Goal: Obtain resource: Download file/media

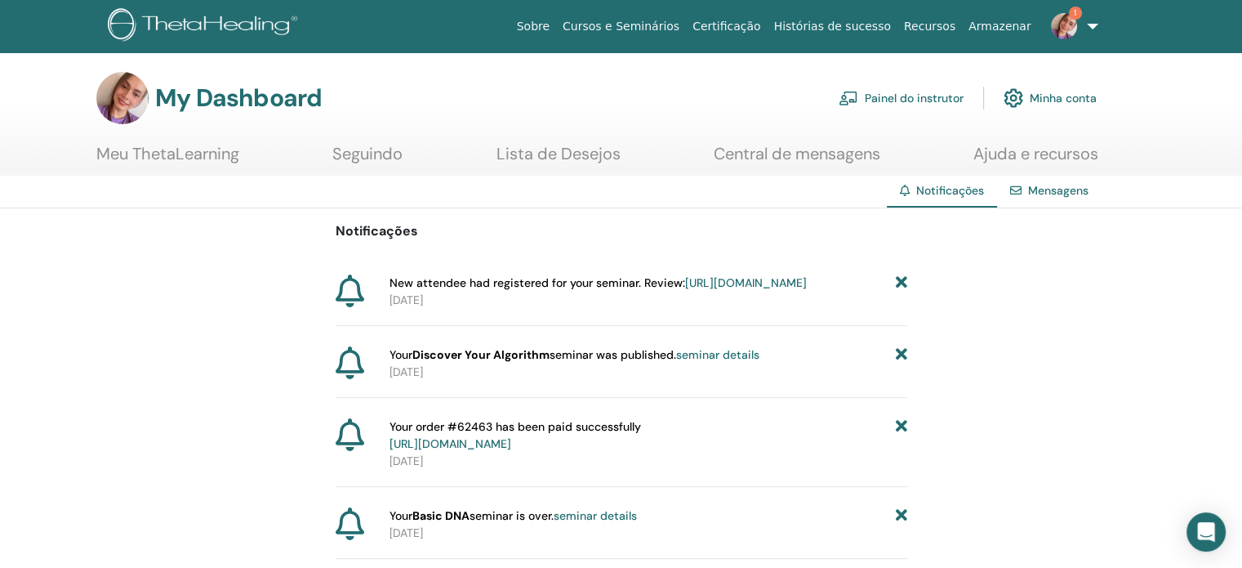
click at [750, 290] on link "https://member.thetahealing.com/instructor/seminar/378333/attendees" at bounding box center [746, 282] width 122 height 15
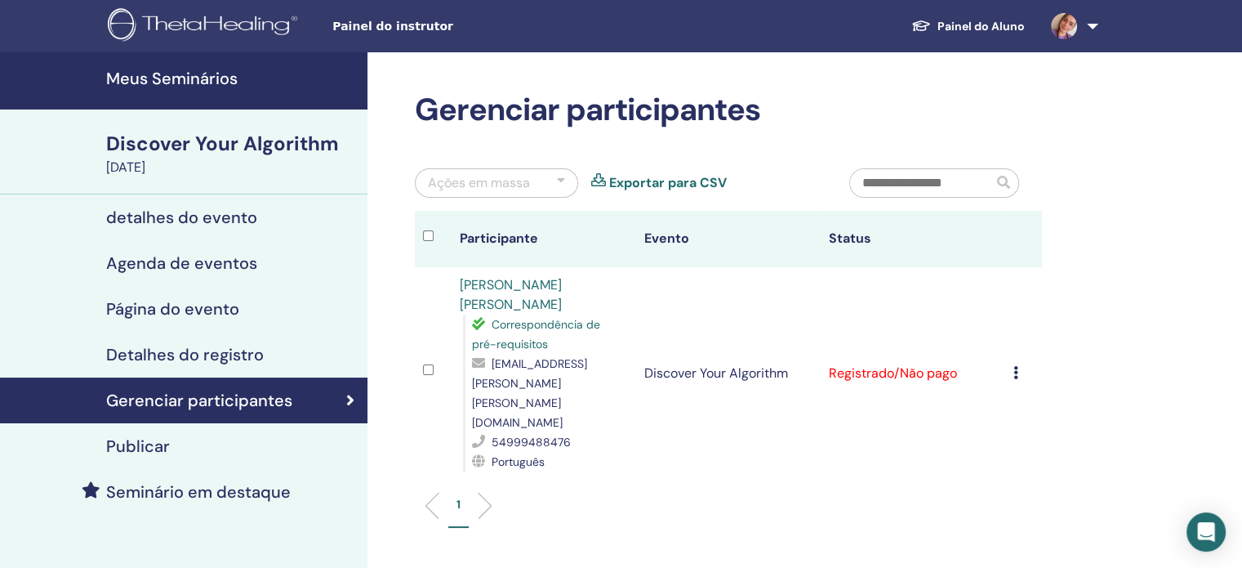
click at [1016, 363] on div "Cancelar registro Não certifique-se automaticamente Marcar como pago Marcar com…" at bounding box center [1023, 373] width 20 height 20
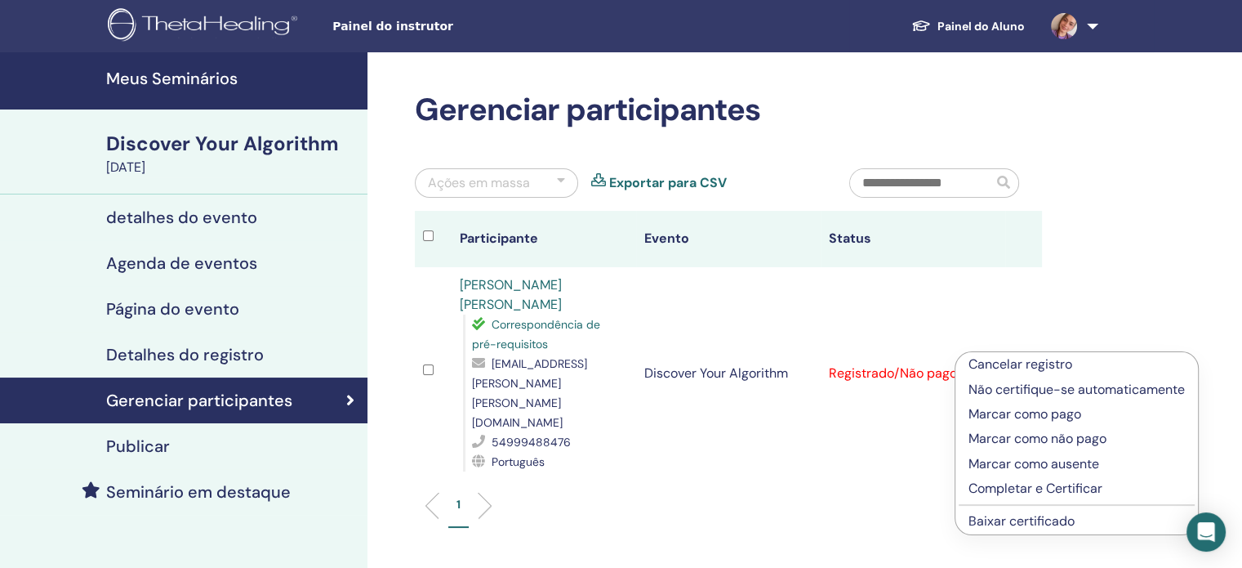
click at [1086, 413] on p "Marcar como pago" at bounding box center [1077, 414] width 216 height 20
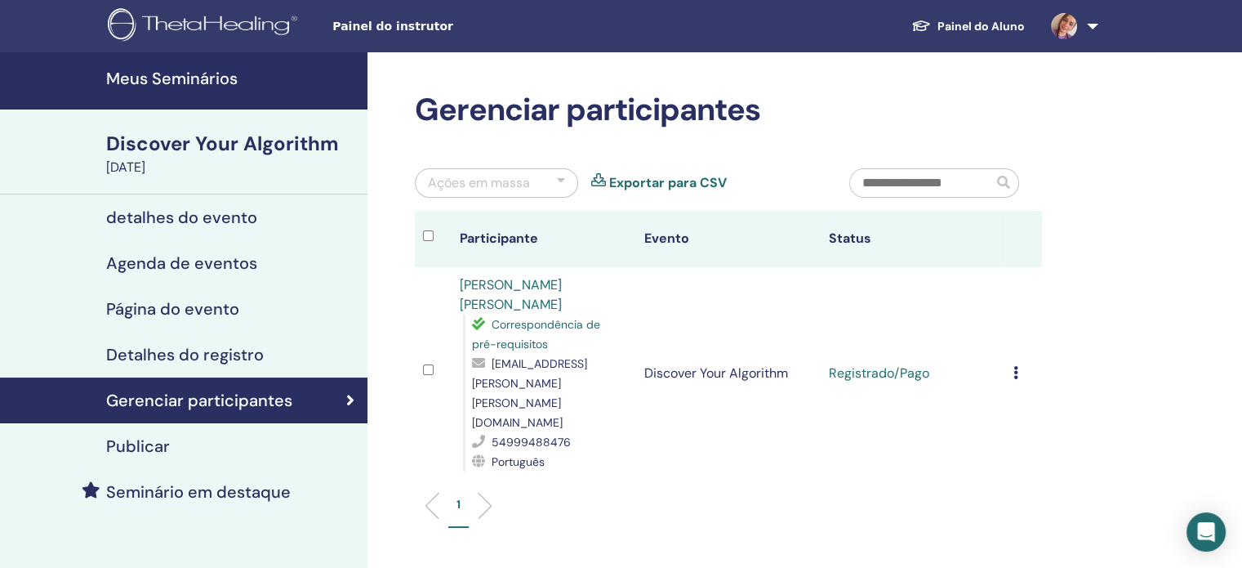
click at [150, 77] on h4 "Meus Seminários" at bounding box center [232, 79] width 252 height 20
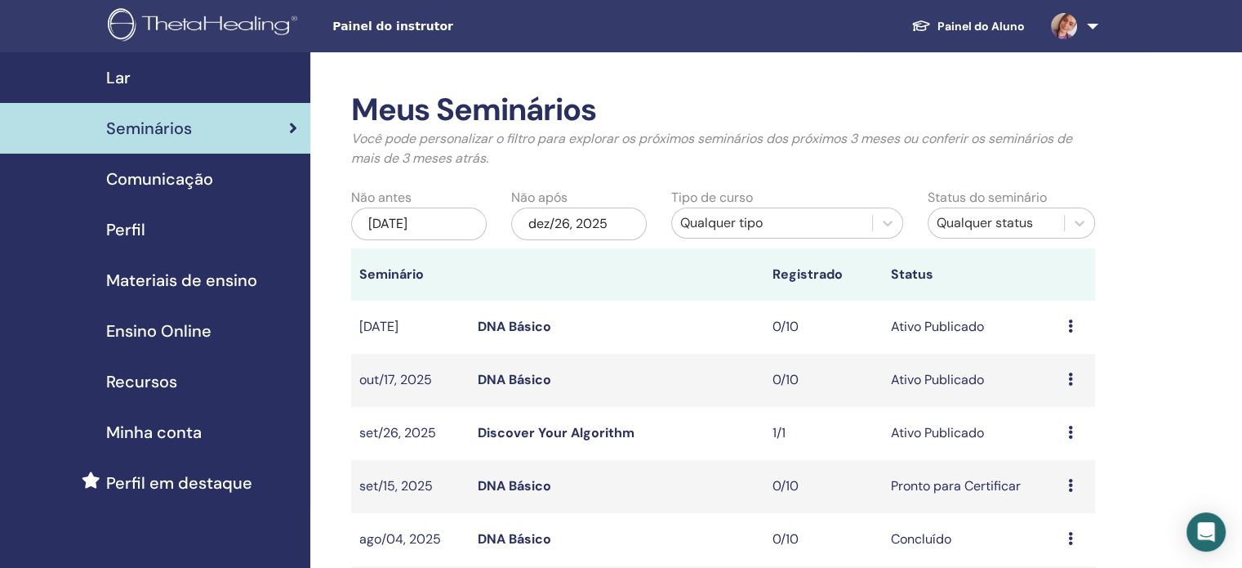
click at [200, 270] on span "Materiais de ensino" at bounding box center [181, 280] width 151 height 24
click at [203, 277] on span "Materiais de ensino" at bounding box center [181, 280] width 151 height 24
click at [245, 280] on span "Materiais de ensino" at bounding box center [181, 280] width 151 height 24
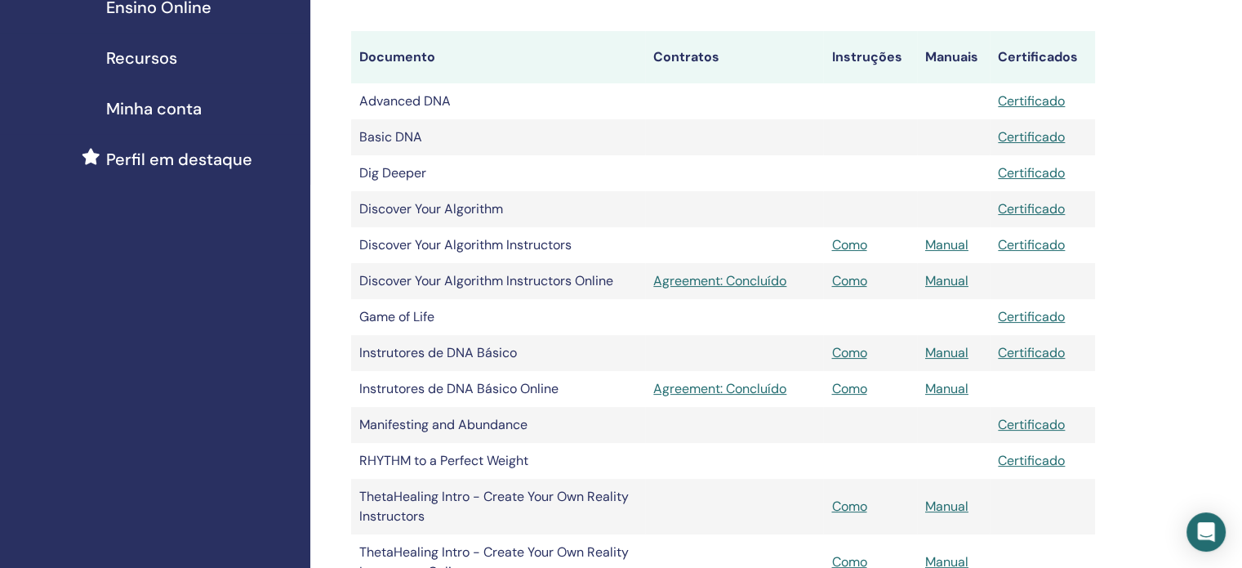
scroll to position [327, 0]
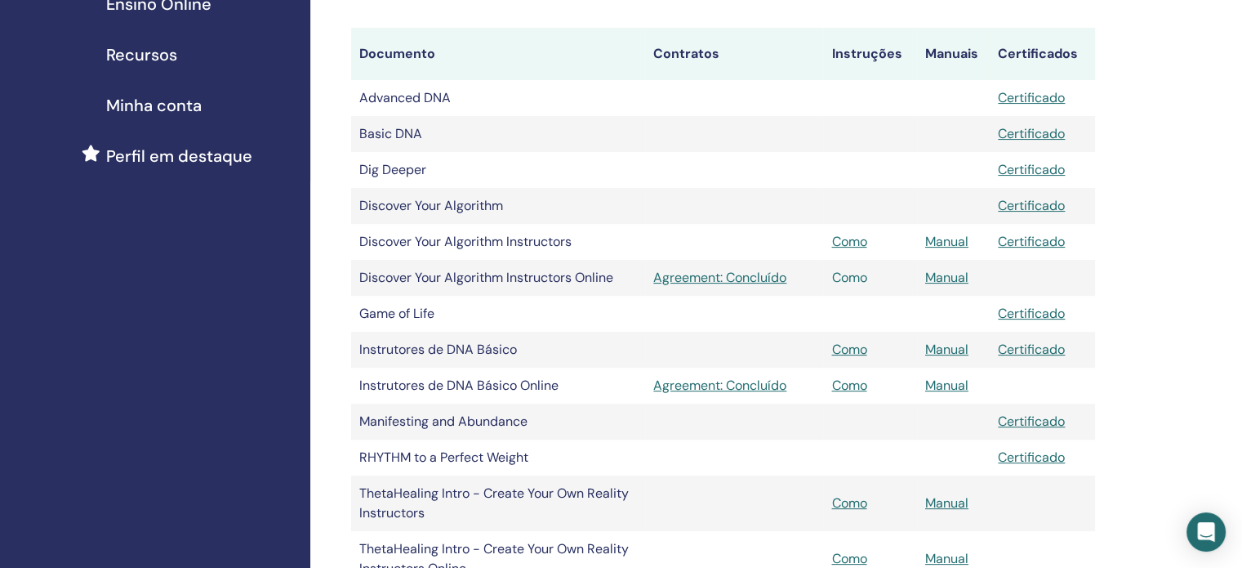
click at [846, 283] on link "Como" at bounding box center [848, 277] width 35 height 17
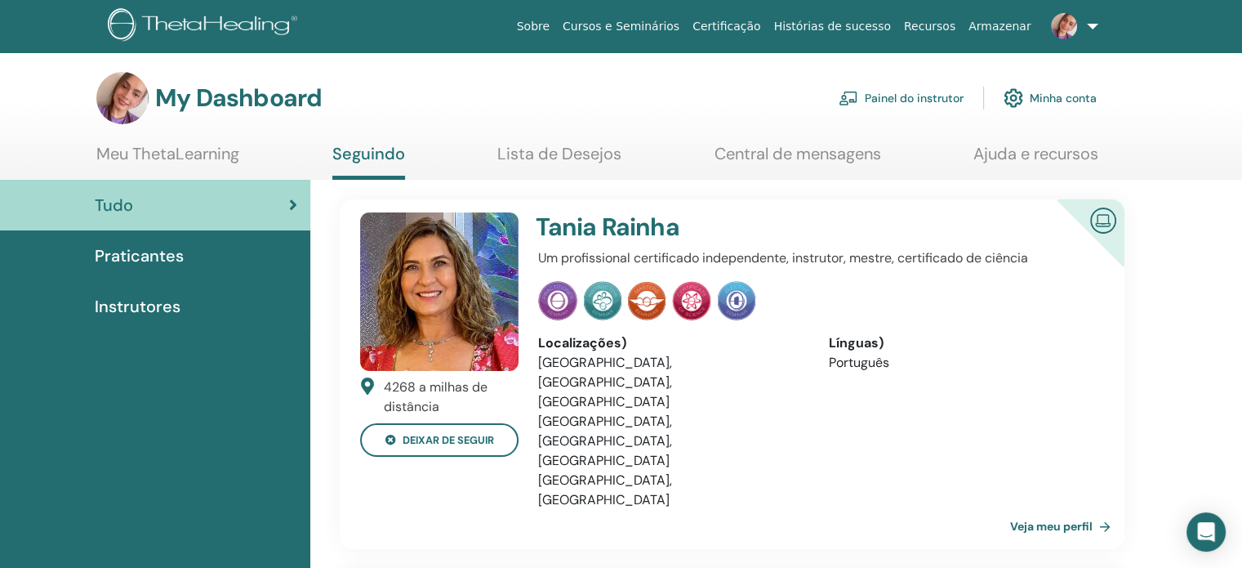
click at [839, 100] on img at bounding box center [849, 98] width 20 height 15
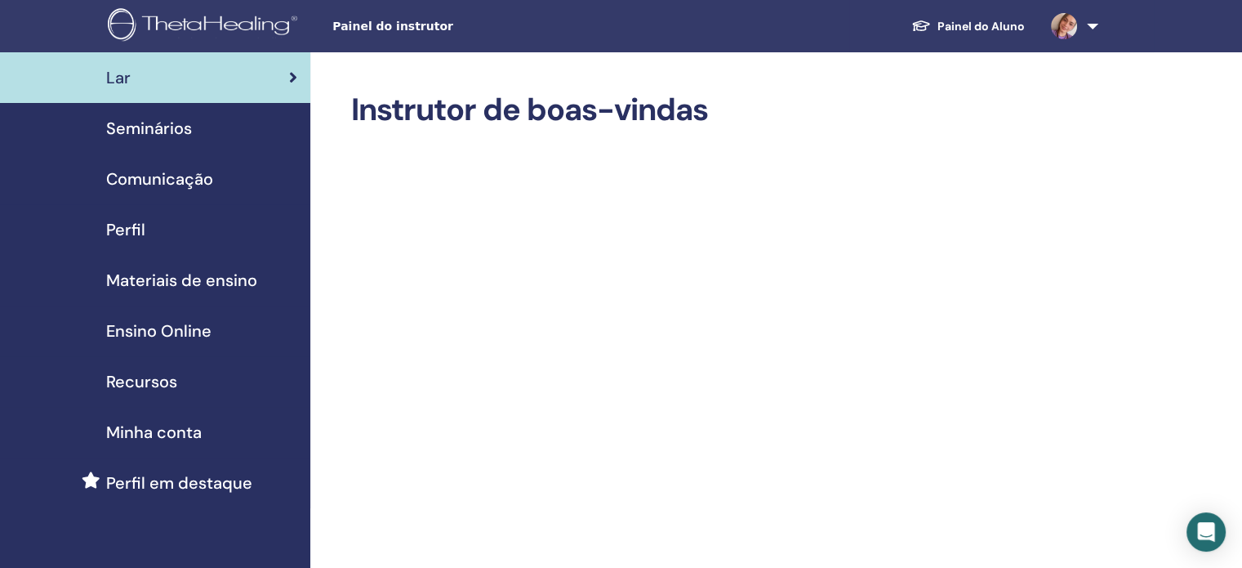
click at [185, 285] on span "Materiais de ensino" at bounding box center [181, 280] width 151 height 24
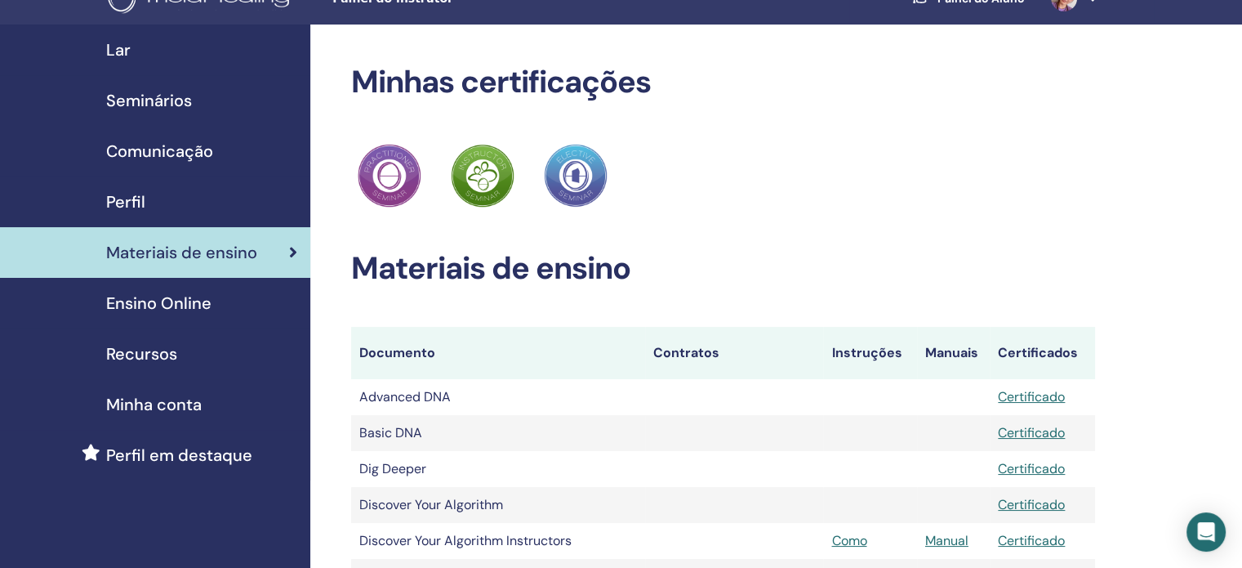
scroll to position [163, 0]
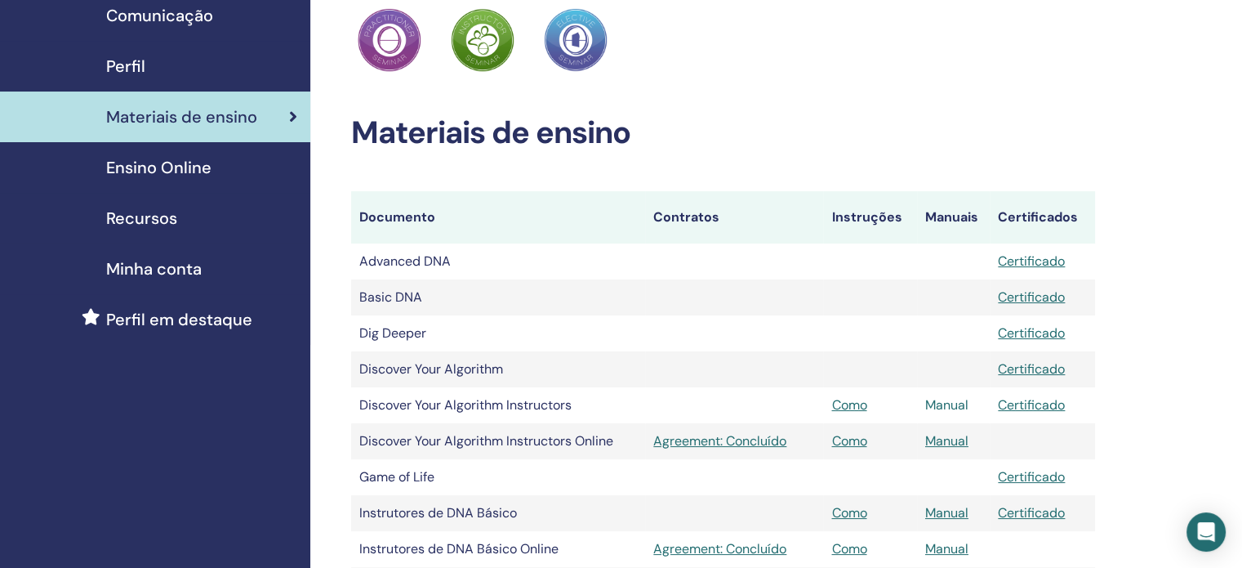
click at [946, 403] on link "Manual" at bounding box center [946, 404] width 43 height 17
